Goal: Book appointment/travel/reservation

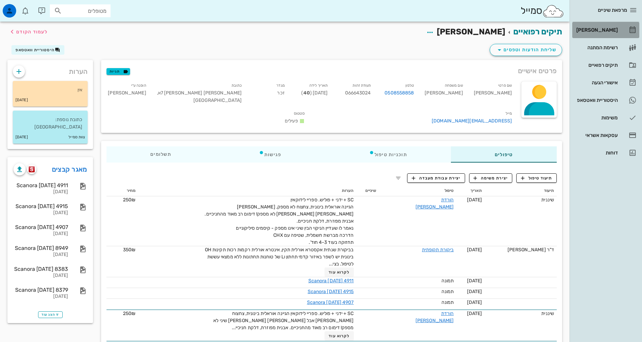
click at [610, 32] on div "[PERSON_NAME]" at bounding box center [596, 29] width 43 height 5
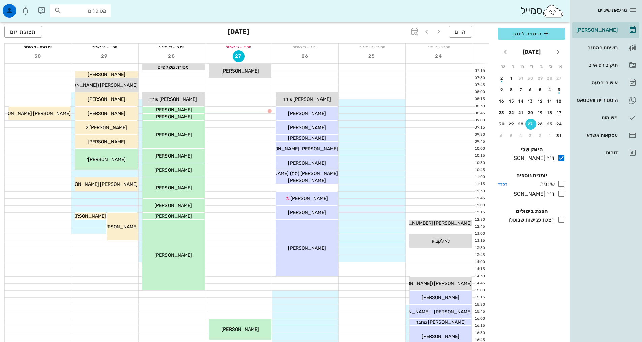
click at [558, 183] on icon at bounding box center [561, 184] width 8 height 8
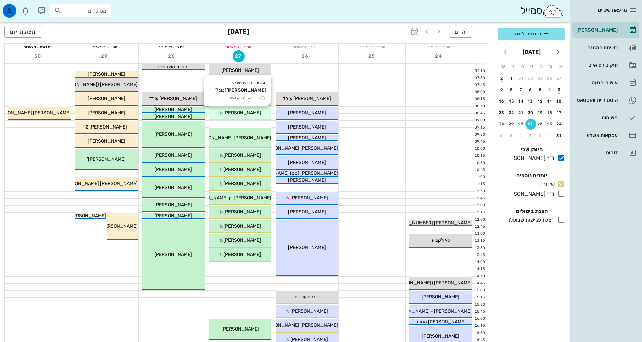
click at [243, 109] on div "[PERSON_NAME]" at bounding box center [240, 112] width 62 height 7
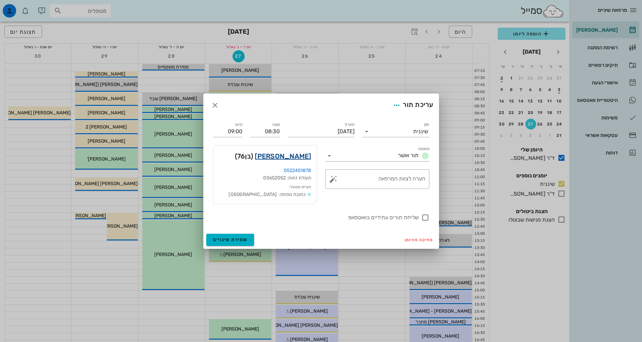
click at [289, 154] on link "[PERSON_NAME]" at bounding box center [283, 156] width 56 height 11
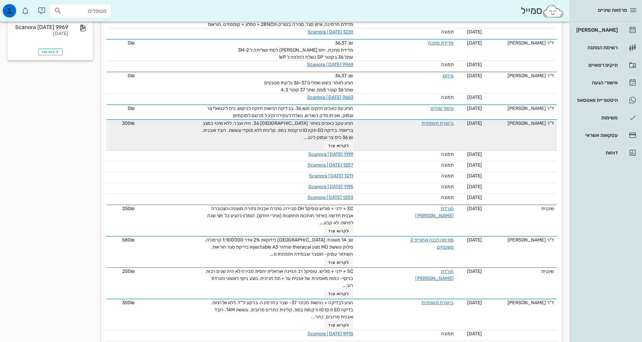
scroll to position [325, 0]
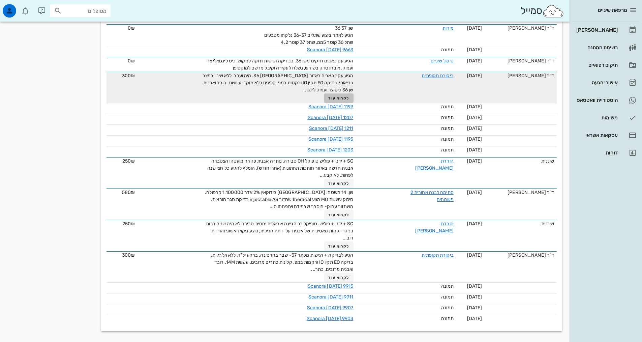
click at [338, 98] on span "לקרוא עוד" at bounding box center [338, 98] width 21 height 5
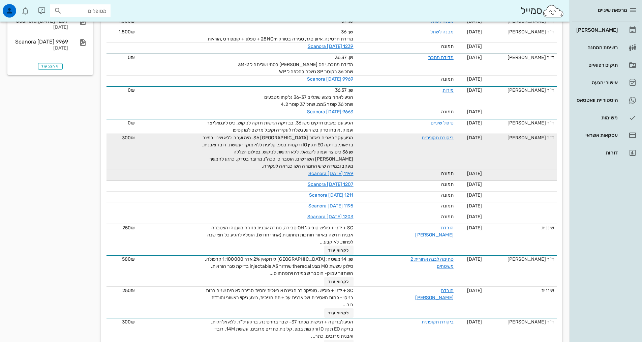
scroll to position [291, 0]
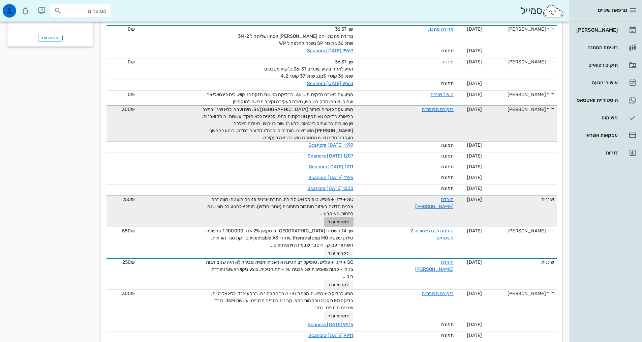
click at [336, 224] on button "לקרוא עוד" at bounding box center [338, 221] width 29 height 9
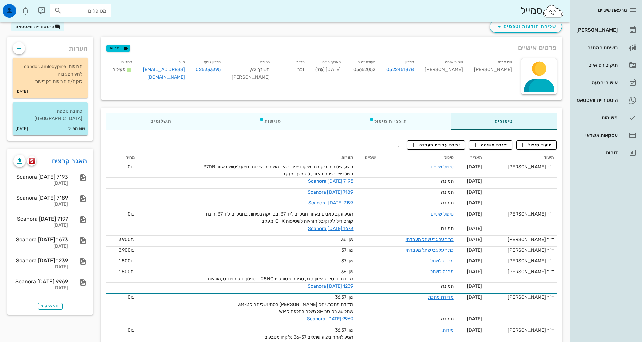
scroll to position [0, 0]
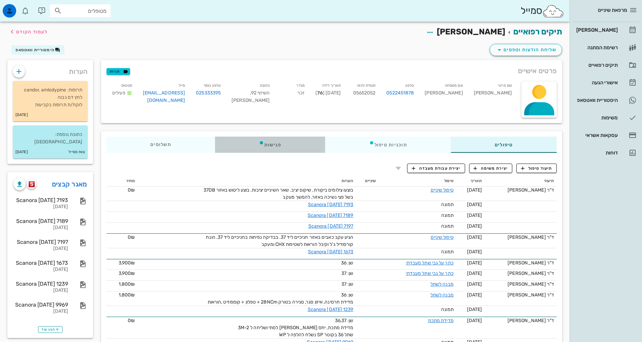
click at [279, 150] on div "פגישות" at bounding box center [270, 144] width 110 height 16
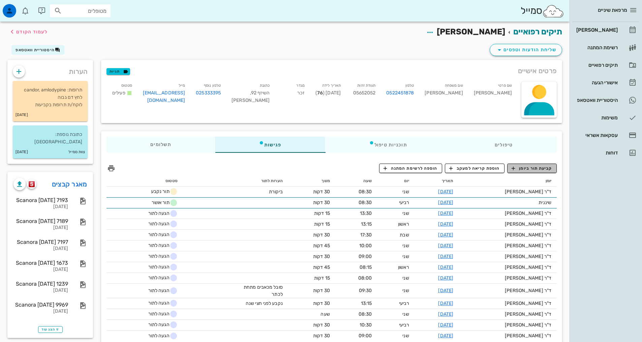
click at [542, 166] on span "קביעת תור ביומן" at bounding box center [531, 168] width 40 height 6
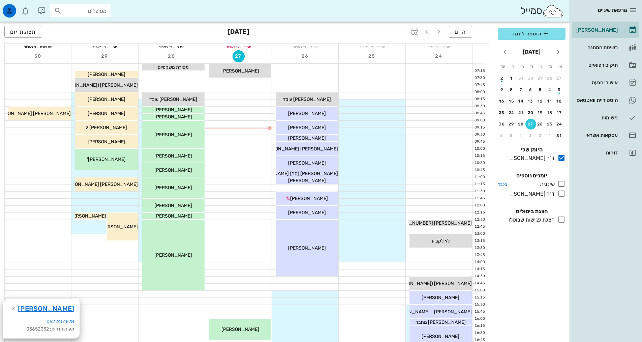
click at [560, 183] on icon at bounding box center [561, 184] width 8 height 8
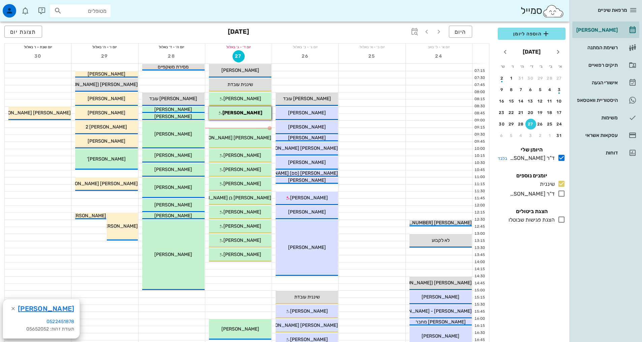
click at [559, 158] on icon at bounding box center [561, 158] width 8 height 8
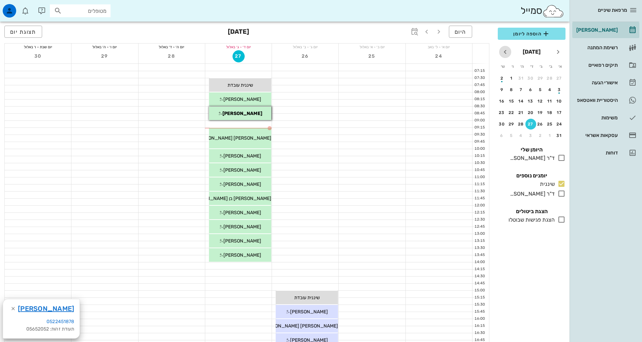
click at [504, 50] on icon "חודש הבא" at bounding box center [505, 52] width 8 height 8
click at [504, 51] on icon "חודש הבא" at bounding box center [505, 52] width 8 height 8
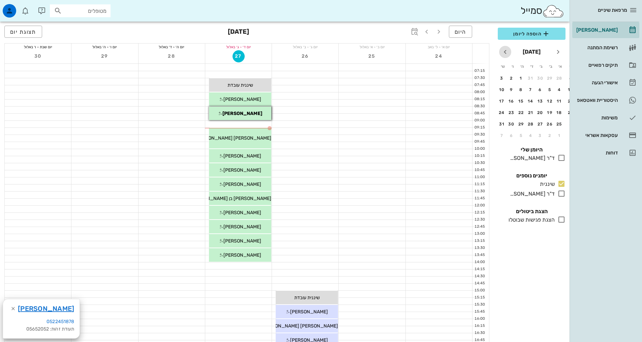
click at [504, 51] on icon "חודש הבא" at bounding box center [505, 52] width 8 height 8
click at [522, 89] on div "12" at bounding box center [520, 89] width 11 height 5
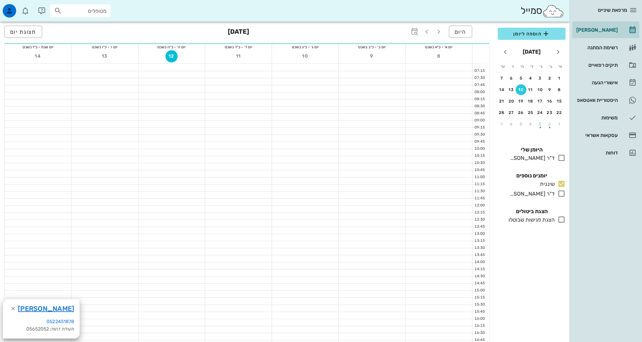
click at [522, 89] on div "12" at bounding box center [520, 89] width 11 height 5
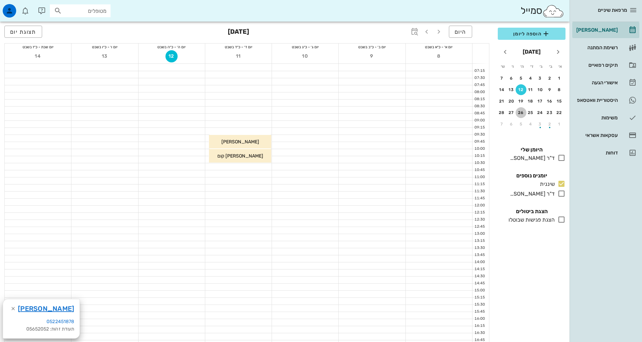
click at [519, 114] on div "26" at bounding box center [520, 112] width 11 height 5
click at [246, 97] on div at bounding box center [238, 95] width 66 height 7
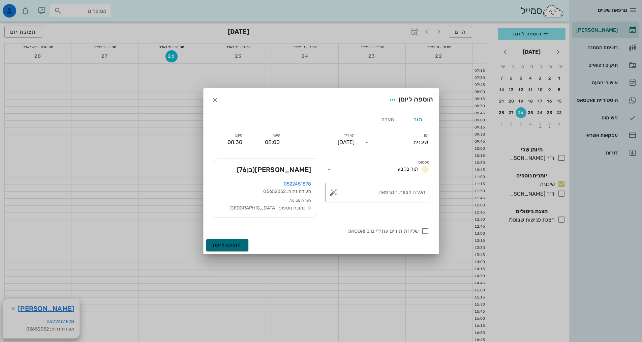
click at [236, 242] on button "הוספה ליומן" at bounding box center [227, 245] width 42 height 12
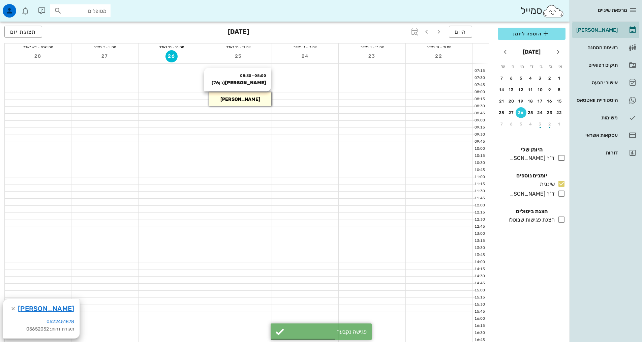
drag, startPoint x: 243, startPoint y: 99, endPoint x: 246, endPoint y: 102, distance: 4.1
click at [243, 100] on span "[PERSON_NAME]" at bounding box center [240, 99] width 40 height 6
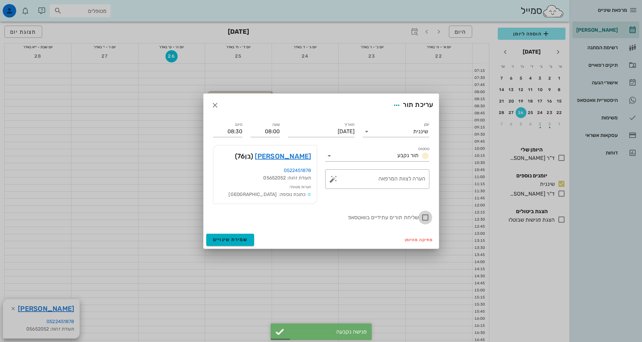
click at [425, 218] on div at bounding box center [424, 217] width 11 height 11
checkbox input "true"
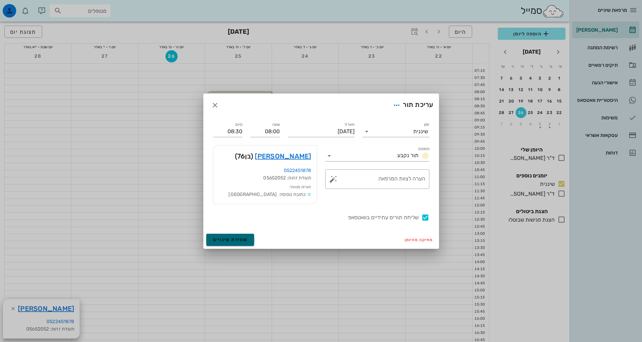
click at [226, 241] on span "שמירת שינויים" at bounding box center [230, 239] width 35 height 6
